Goal: Find specific page/section

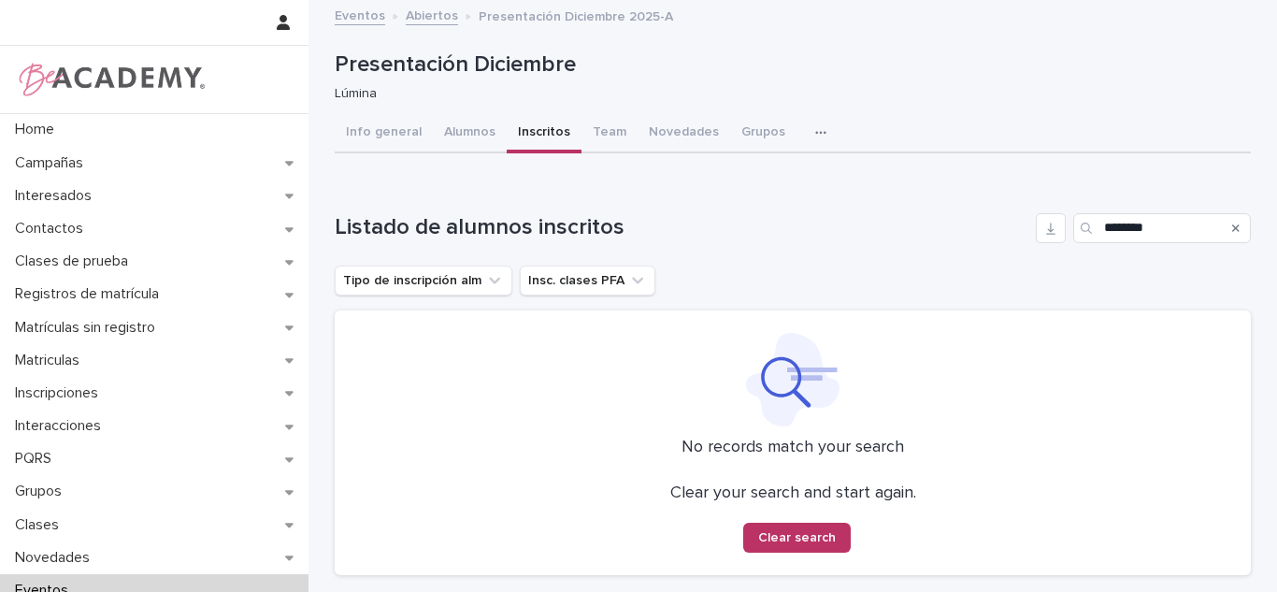
scroll to position [215, 0]
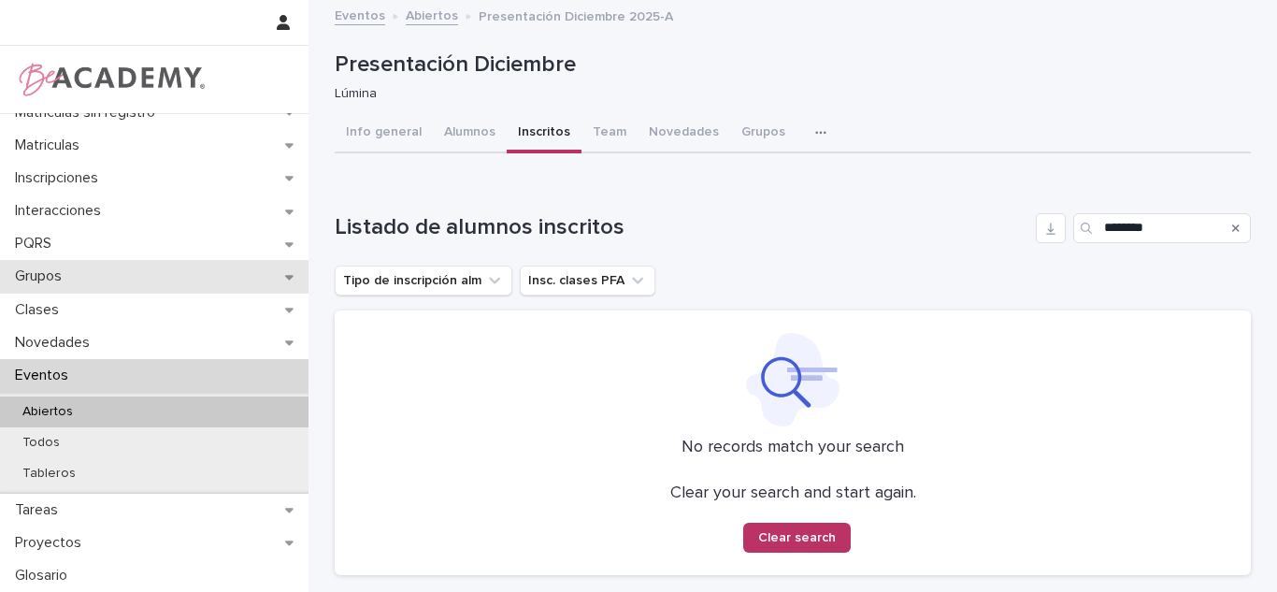
click at [69, 285] on p "Grupos" at bounding box center [41, 276] width 69 height 18
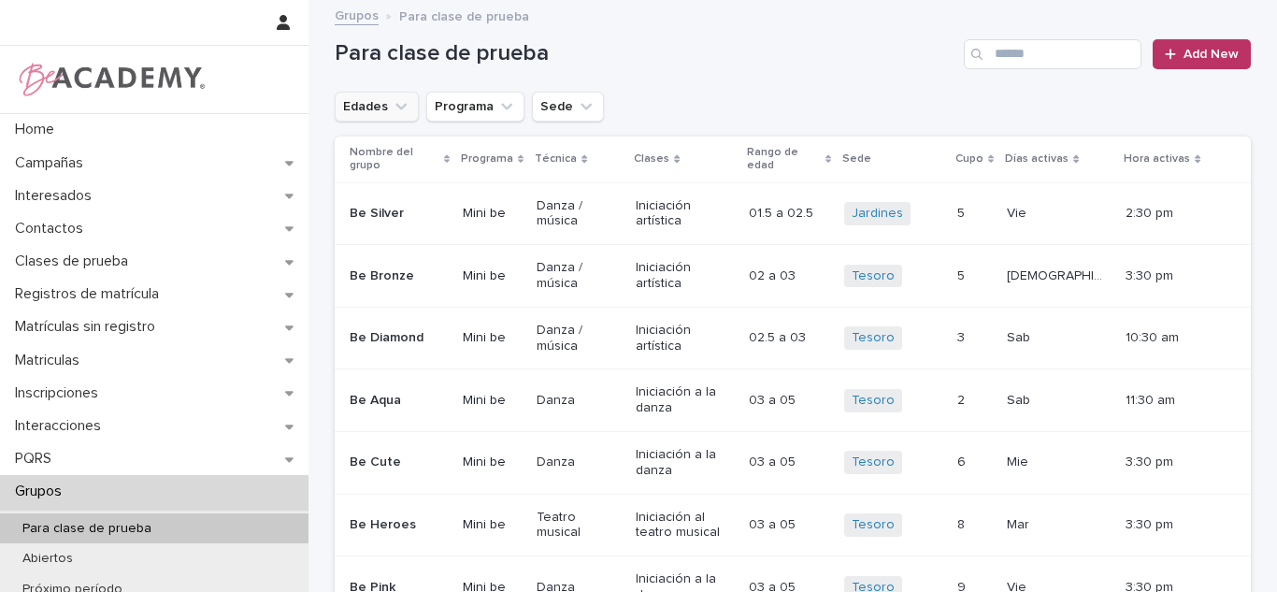
drag, startPoint x: 468, startPoint y: 218, endPoint x: 378, endPoint y: 104, distance: 145.7
click at [378, 104] on button "Edades" at bounding box center [377, 107] width 84 height 30
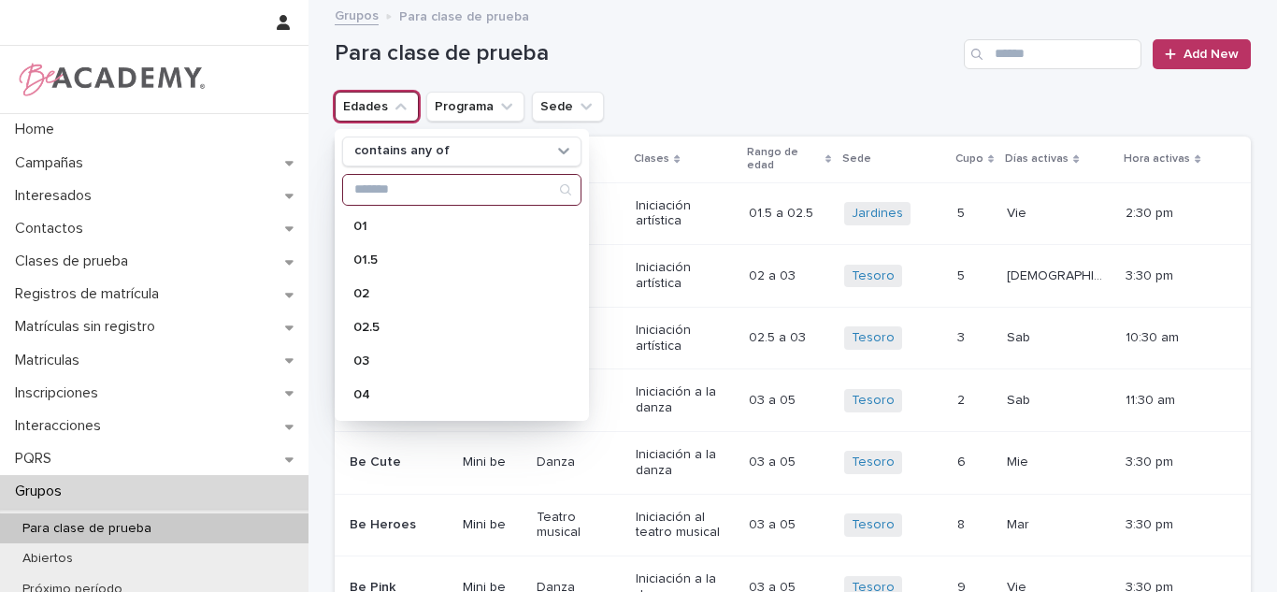
click at [393, 189] on input "Search" at bounding box center [461, 190] width 237 height 30
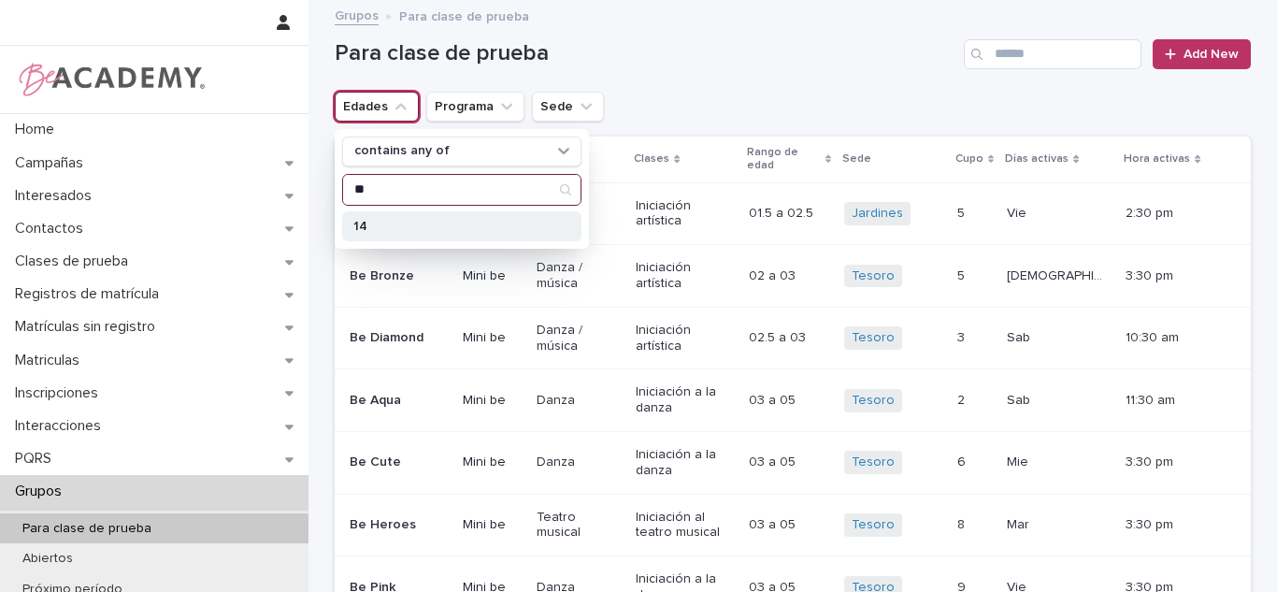
type input "**"
click at [390, 227] on p "14" at bounding box center [452, 226] width 198 height 13
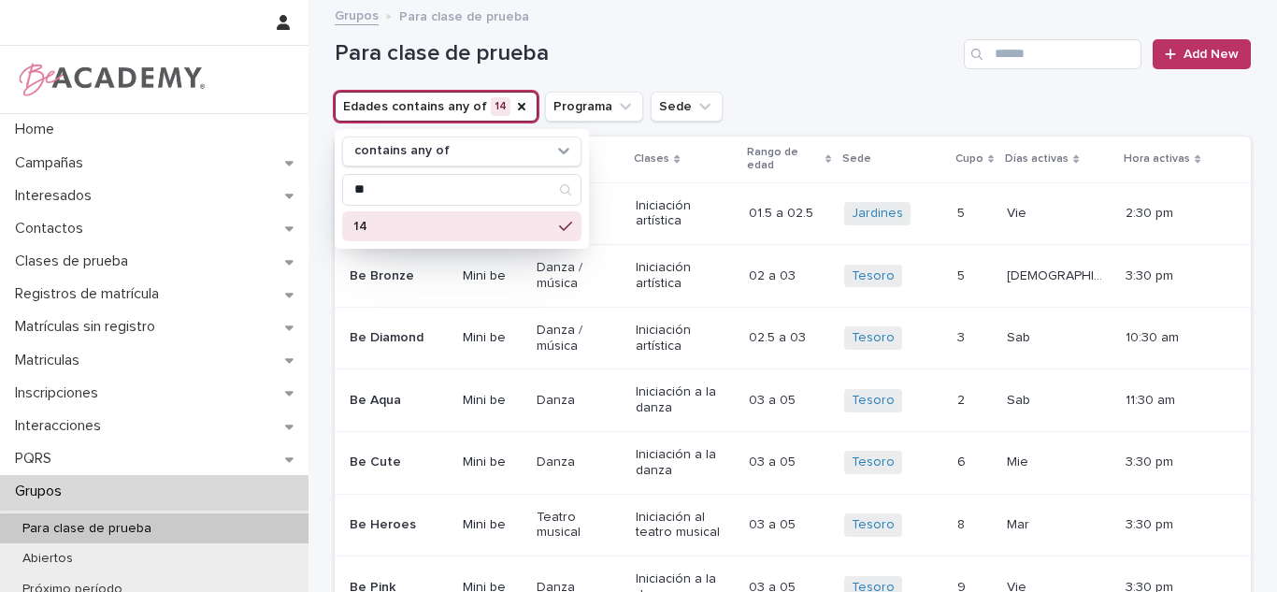
click at [650, 109] on button "Sede" at bounding box center [686, 107] width 72 height 30
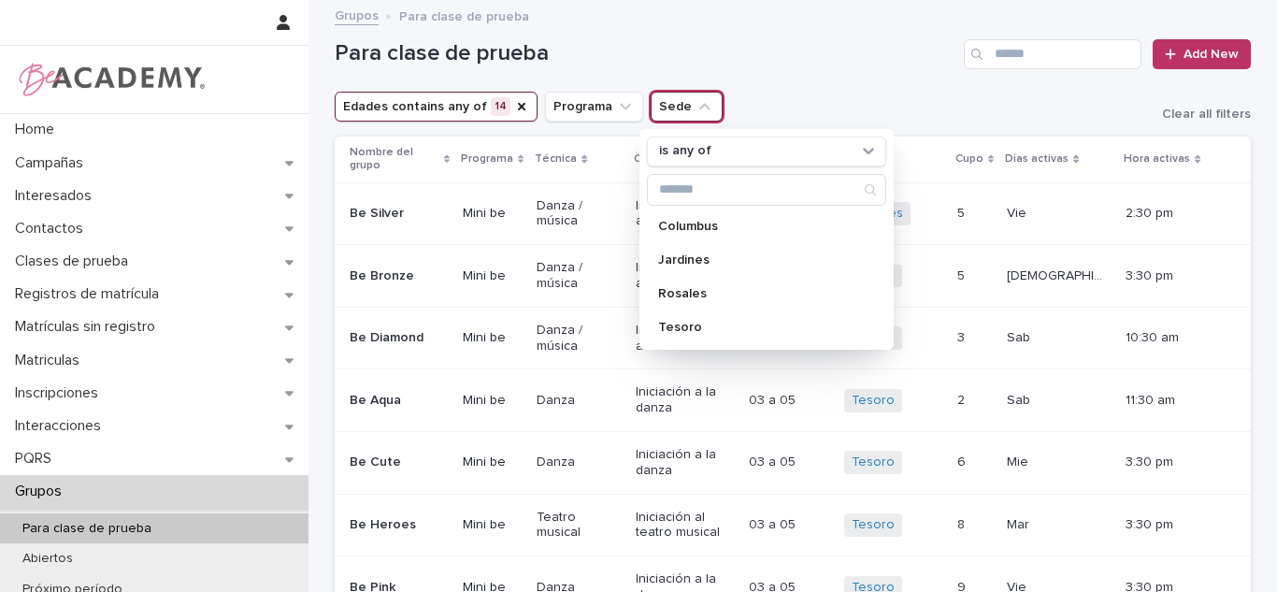
click at [658, 325] on p "Tesoro" at bounding box center [757, 327] width 198 height 13
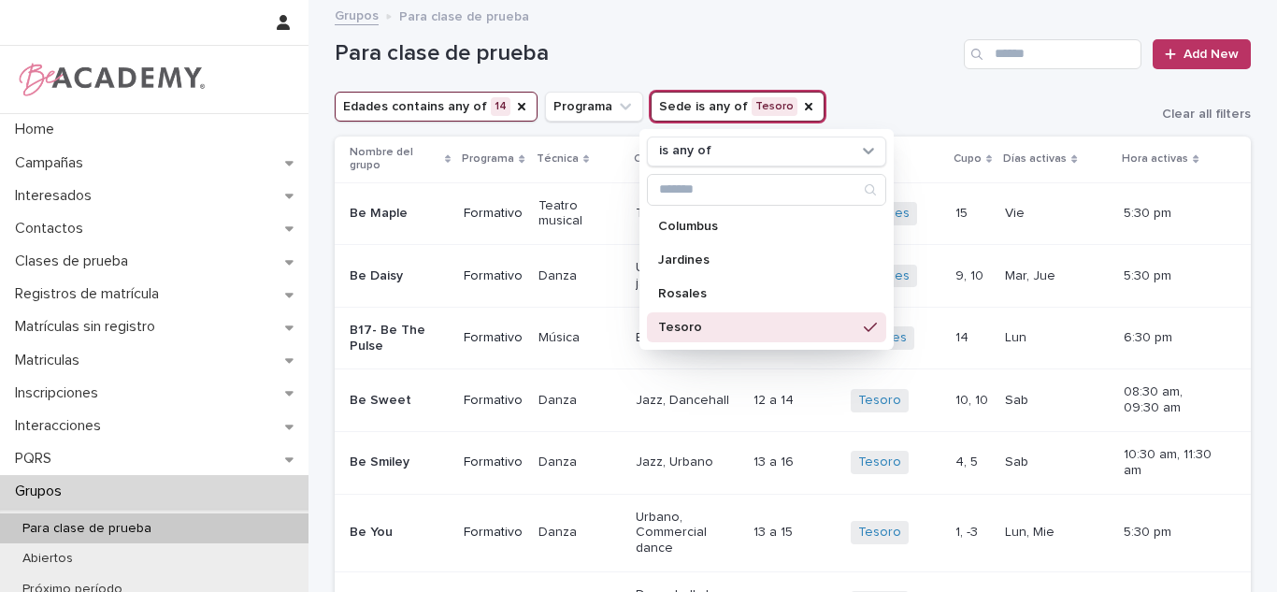
click at [836, 81] on div "Para clase de prueba Add New" at bounding box center [793, 47] width 916 height 90
